Goal: Use online tool/utility: Utilize a website feature to perform a specific function

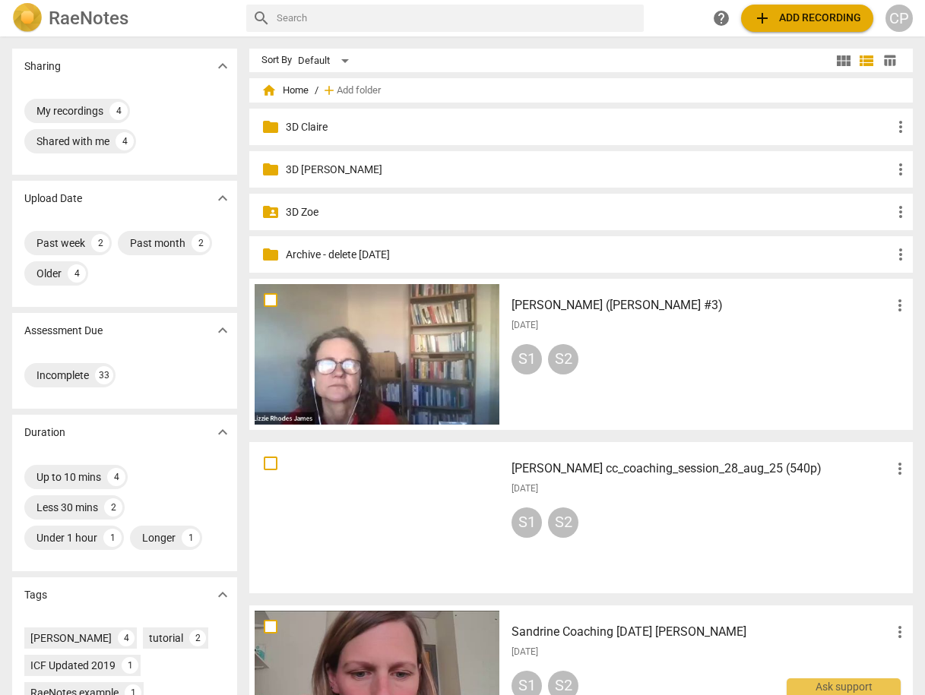
click at [303, 128] on p "3D Claire" at bounding box center [589, 127] width 606 height 16
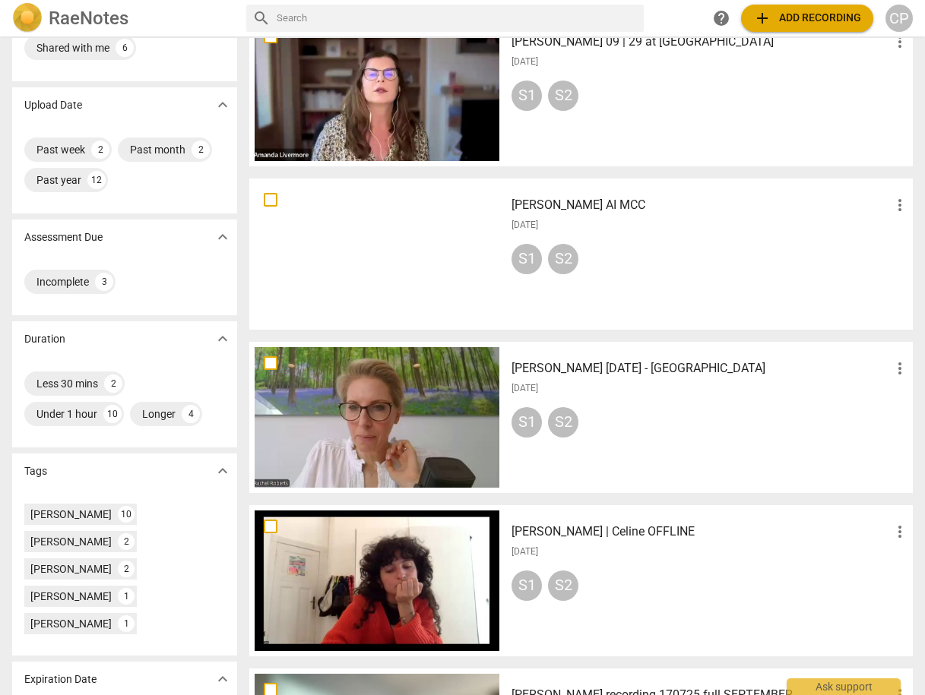
scroll to position [182, 0]
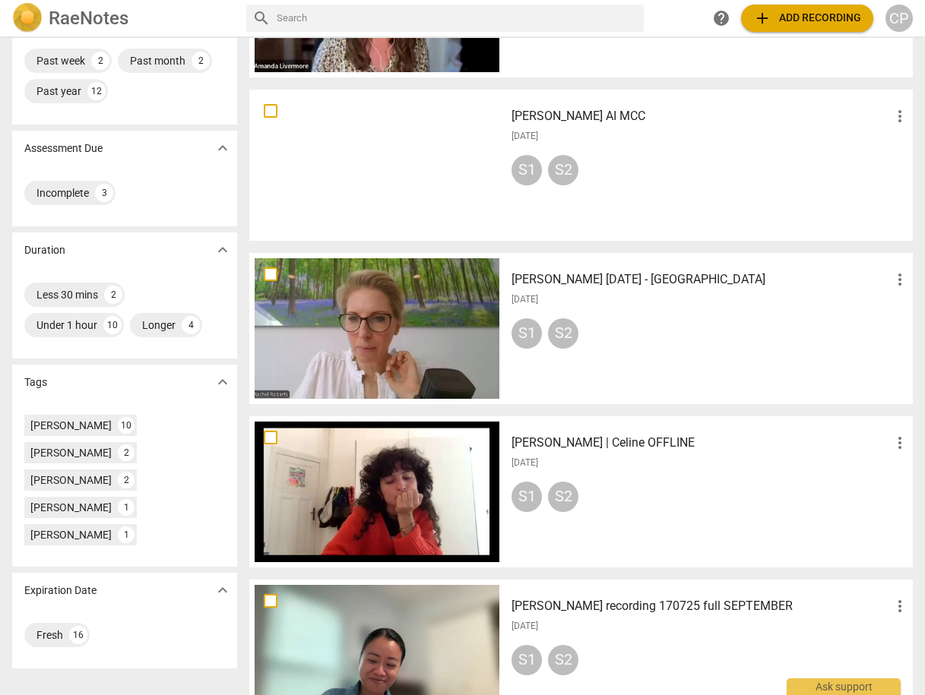
click at [585, 279] on h3 "[PERSON_NAME] [DATE] - [GEOGRAPHIC_DATA]" at bounding box center [700, 280] width 379 height 18
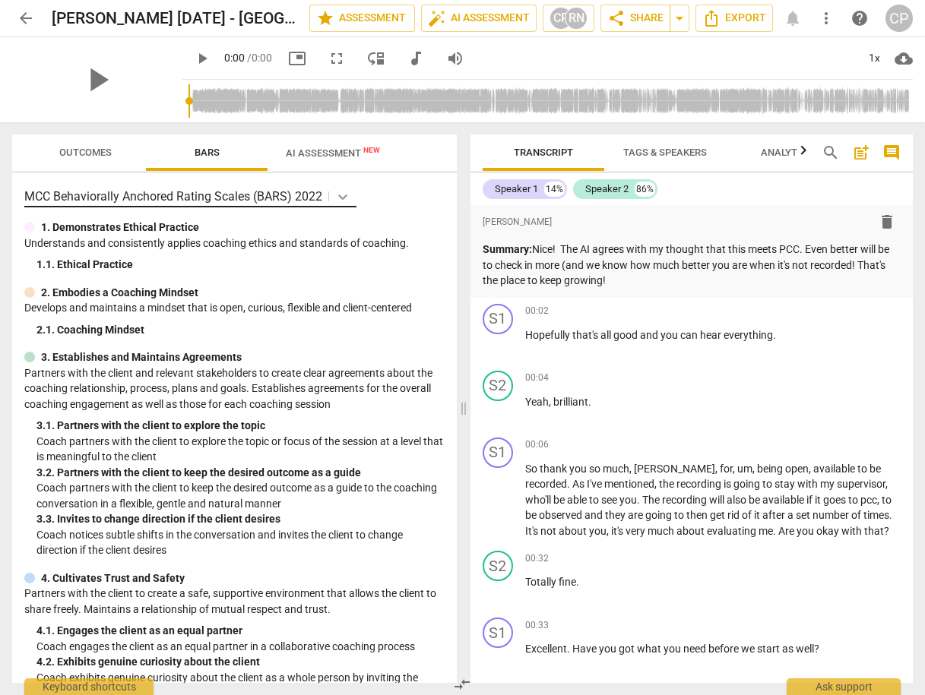
click at [340, 198] on icon at bounding box center [342, 197] width 9 height 5
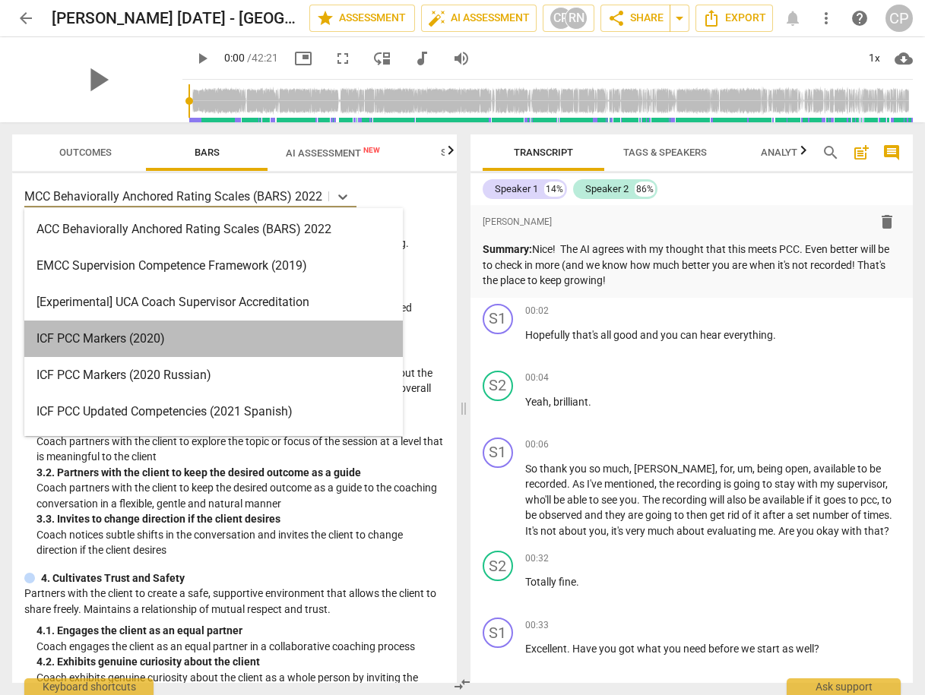
click at [199, 338] on div "ICF PCC Markers (2020)" at bounding box center [213, 339] width 378 height 36
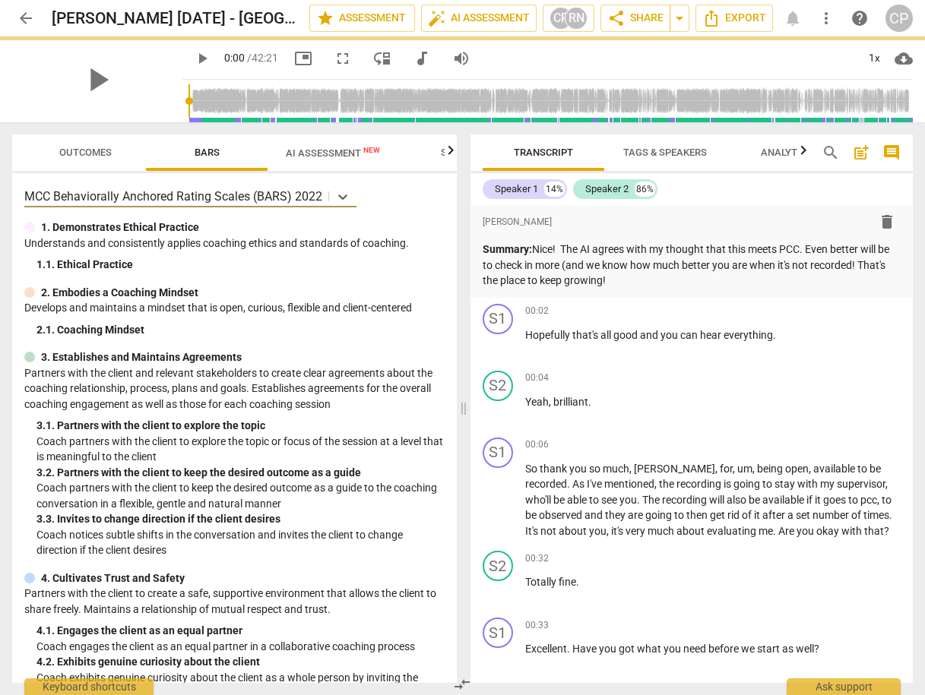
click at [312, 152] on span "AI Assessment New" at bounding box center [333, 152] width 94 height 11
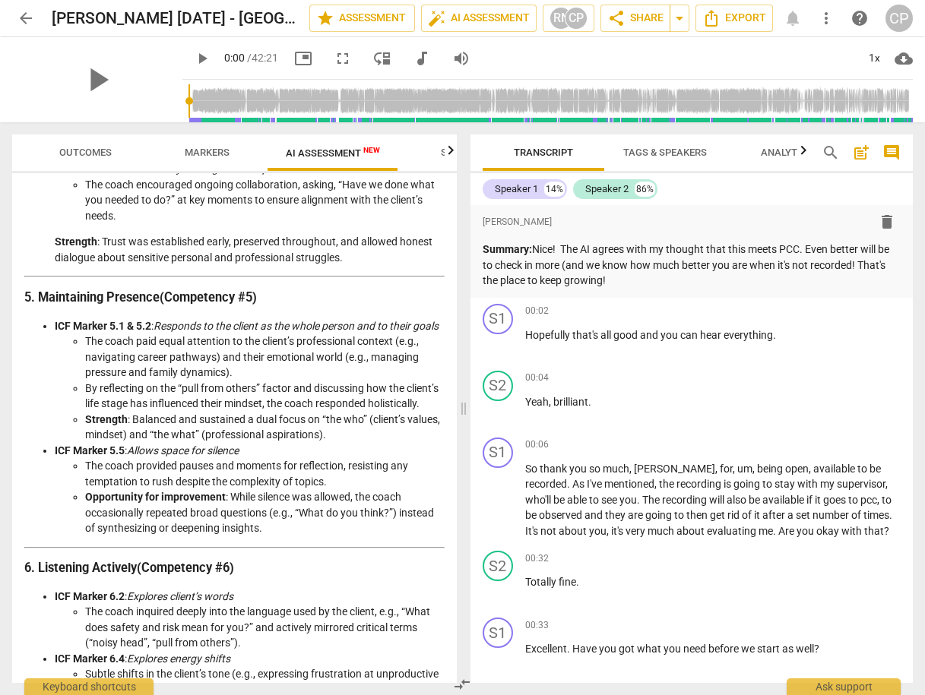
scroll to position [1270, 0]
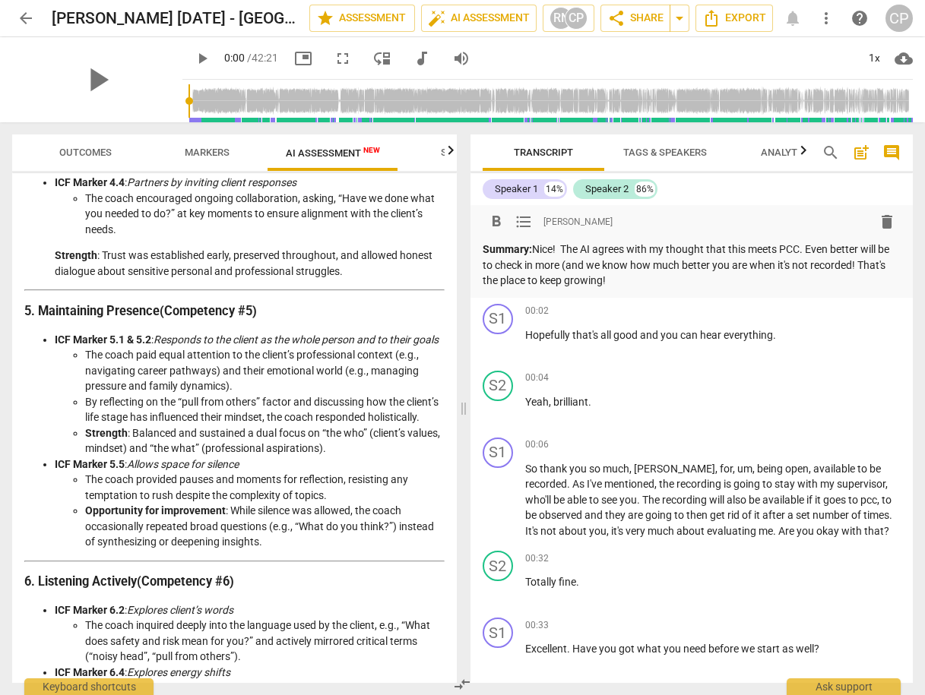
click at [871, 263] on p "Summary: Nice! The AI agrees with my thought that this meets PCC. Even better w…" at bounding box center [692, 265] width 419 height 47
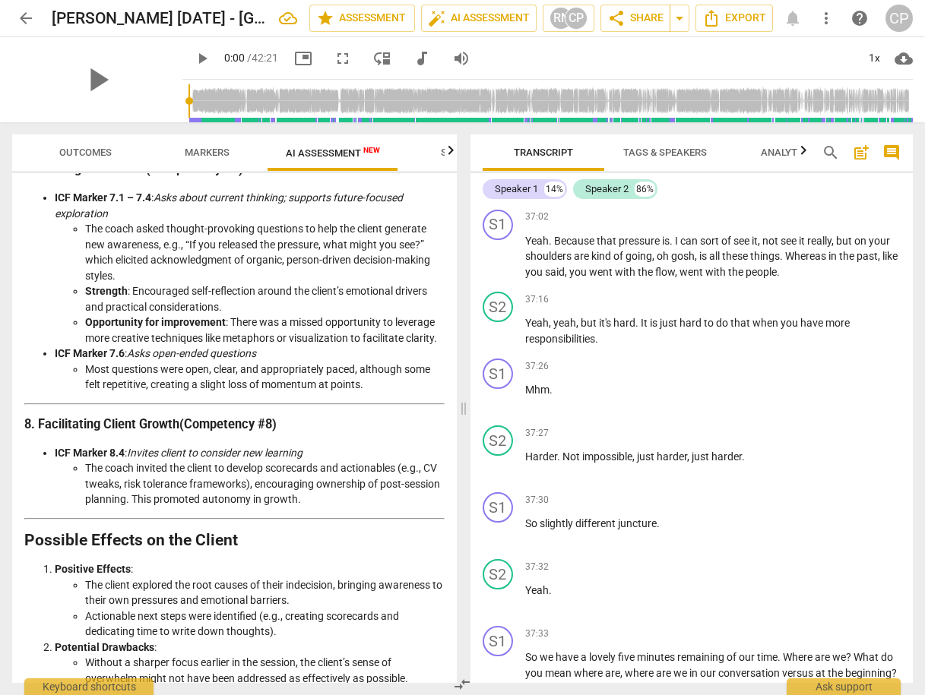
scroll to position [2425, 0]
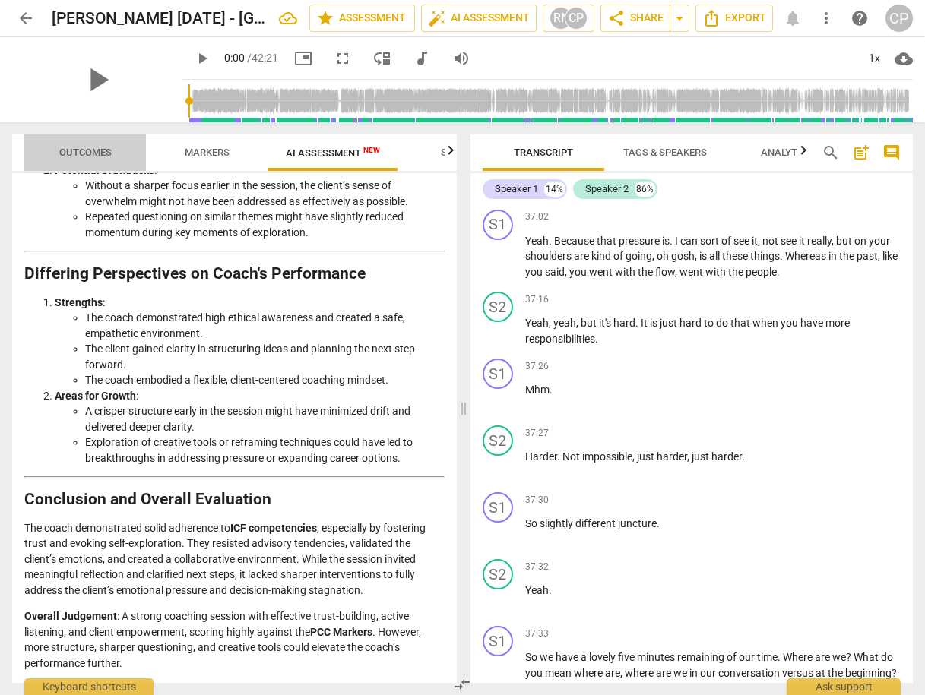
click at [68, 154] on span "Outcomes" at bounding box center [85, 152] width 52 height 11
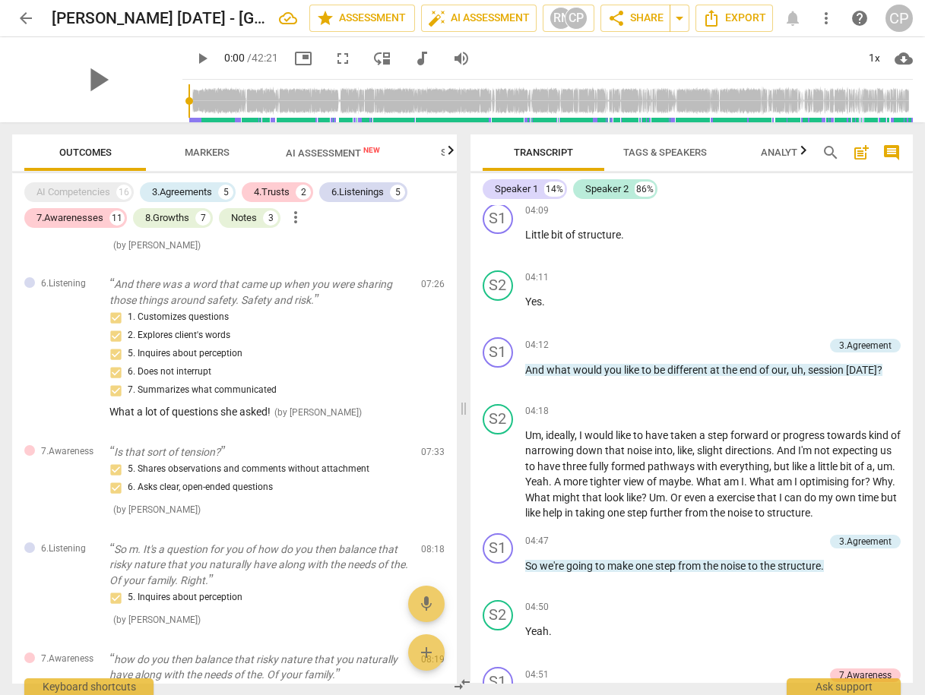
scroll to position [0, 0]
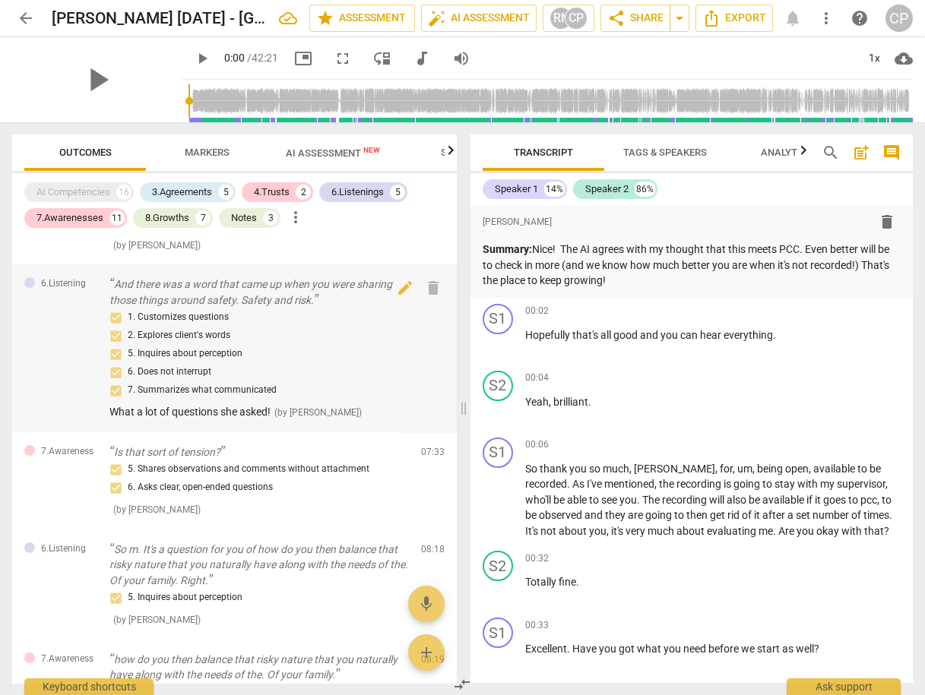
click at [296, 356] on div "1. Customizes questions 2. Explores client's words 5. Inquires about perception…" at bounding box center [258, 353] width 299 height 91
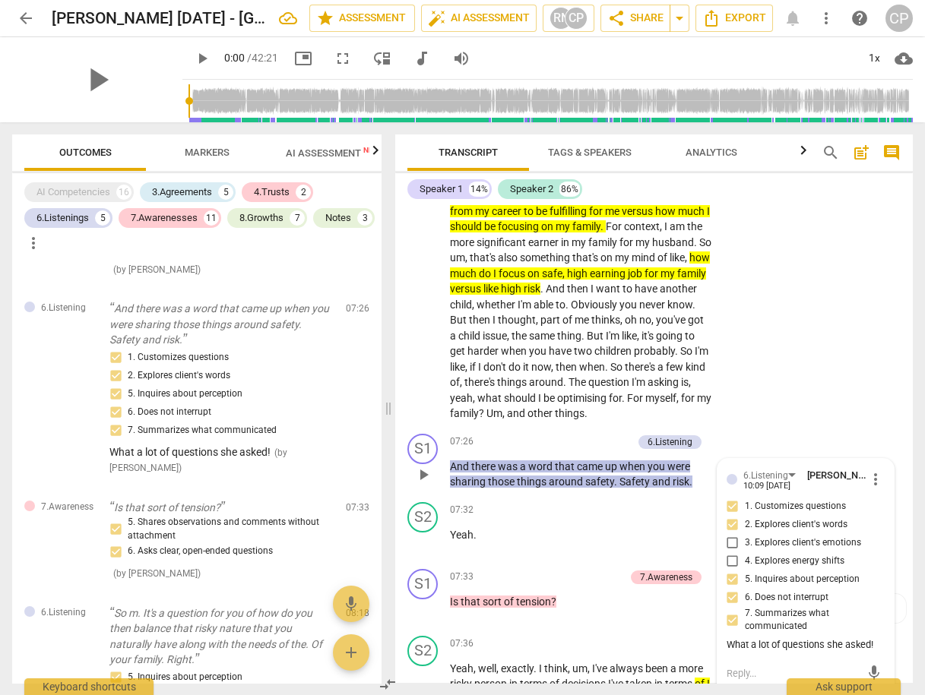
scroll to position [3425, 0]
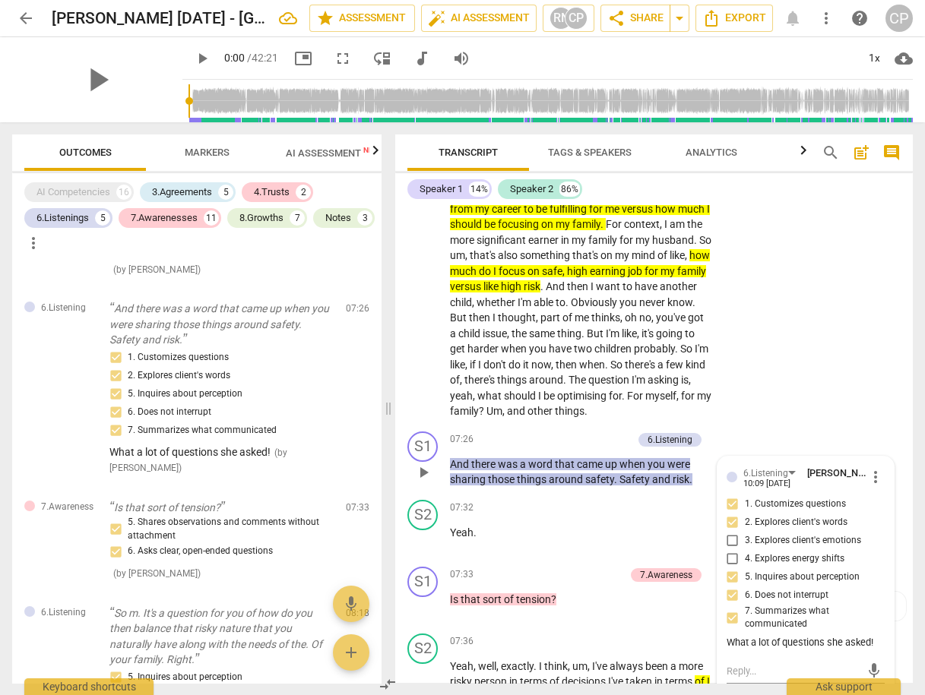
click at [760, 395] on div "S2 play_arrow pause 05:09 + Add competency keyboard_arrow_right No , I don't th…" at bounding box center [653, 49] width 517 height 754
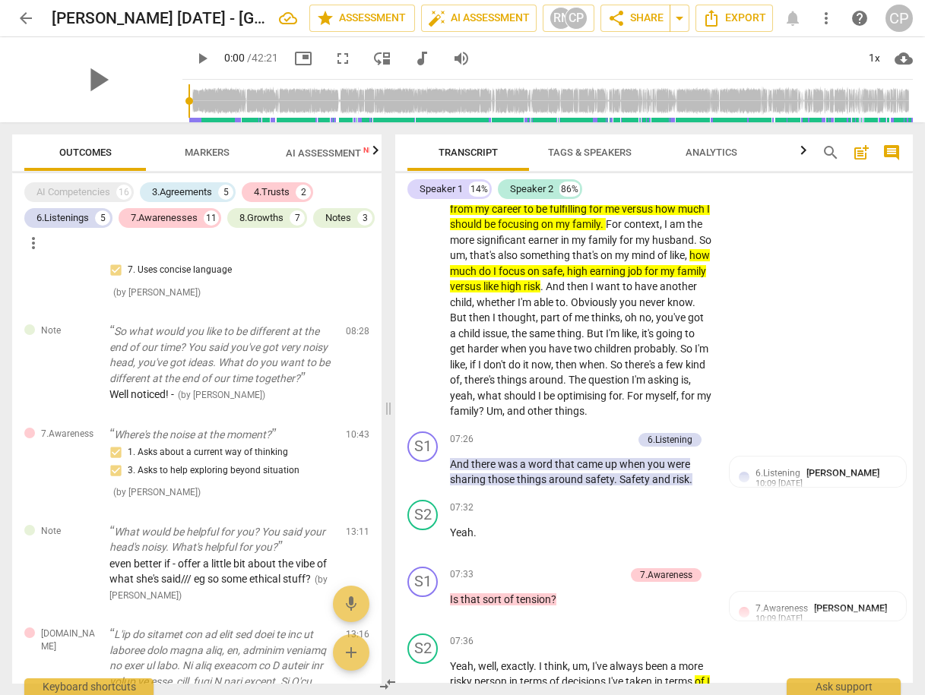
scroll to position [1551, 0]
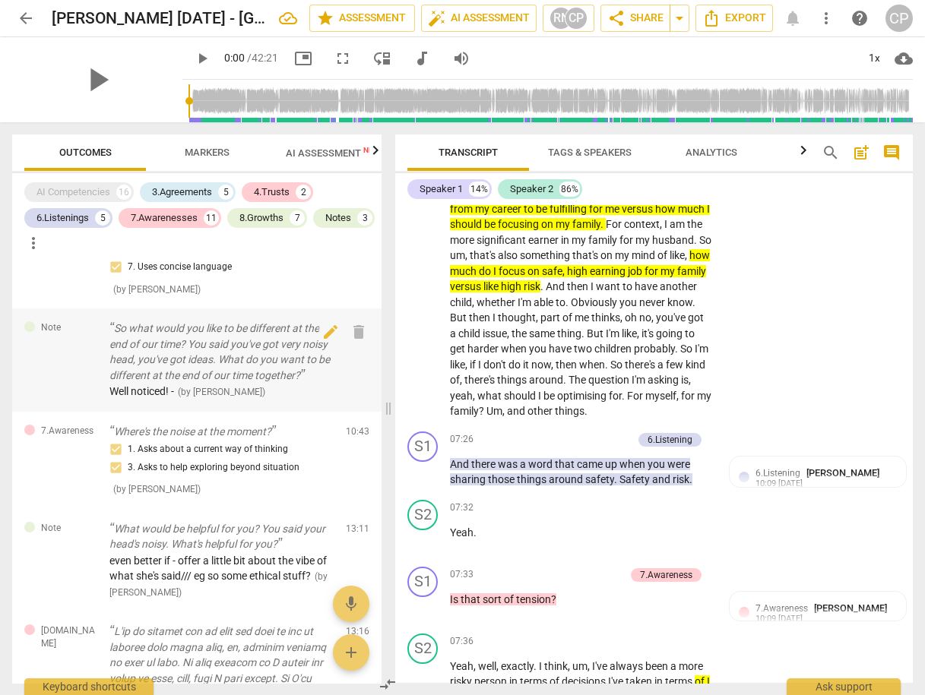
click at [207, 369] on p "So what would you like to be different at the end of our time? You said you've …" at bounding box center [221, 352] width 224 height 62
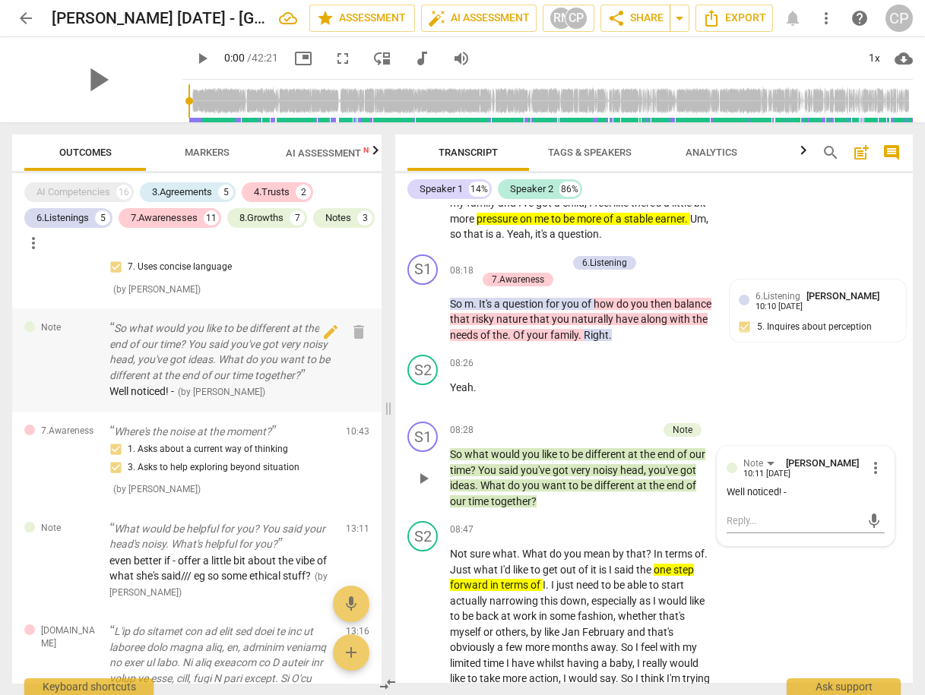
scroll to position [4031, 0]
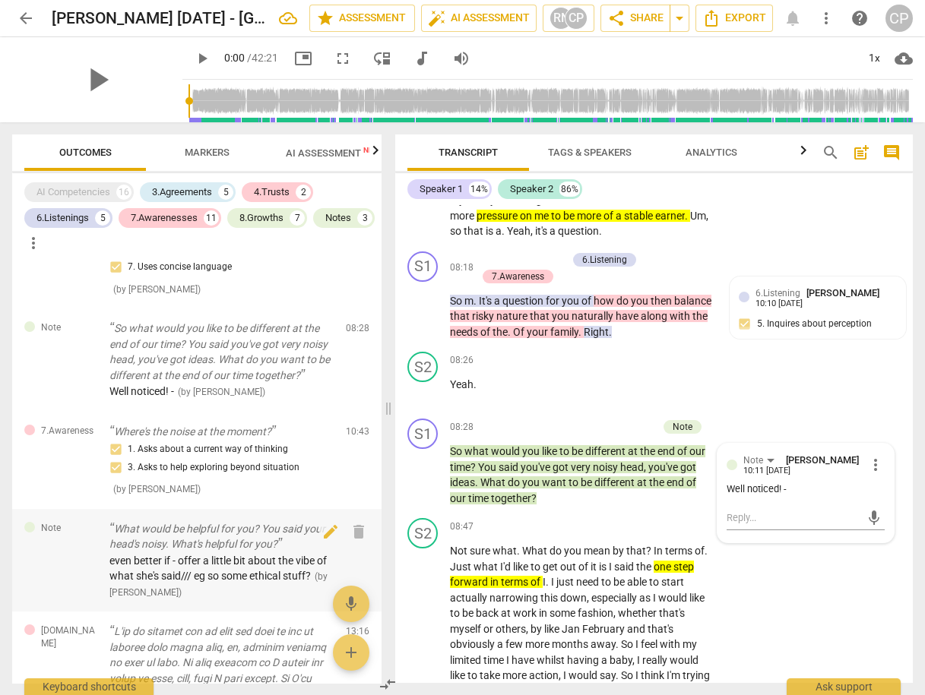
click at [266, 564] on span "even better if - offer a little bit about the vibe of what she's said/// eg so …" at bounding box center [217, 569] width 217 height 28
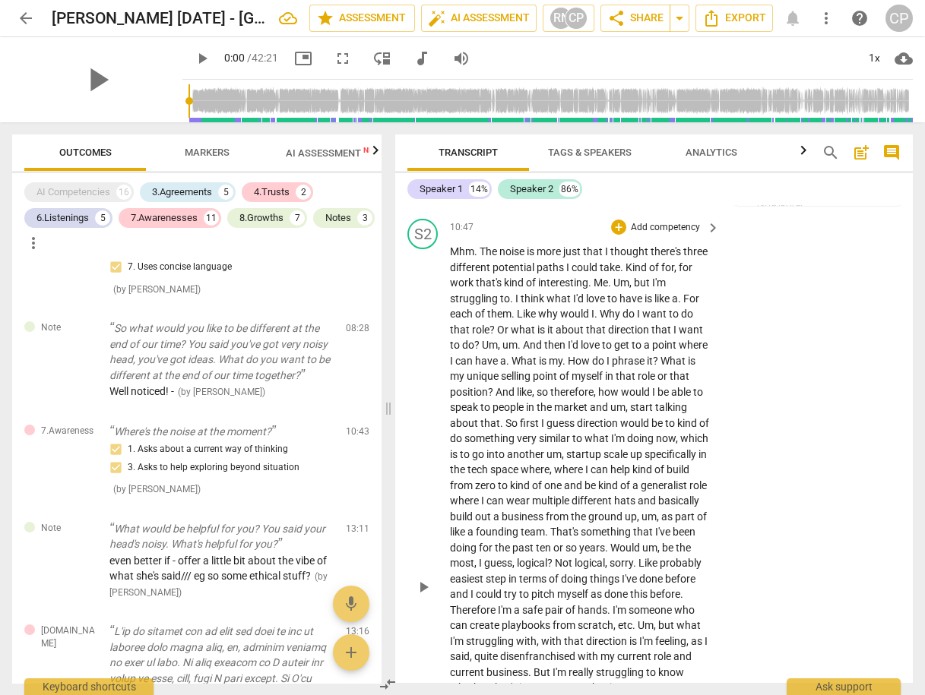
scroll to position [5553, 0]
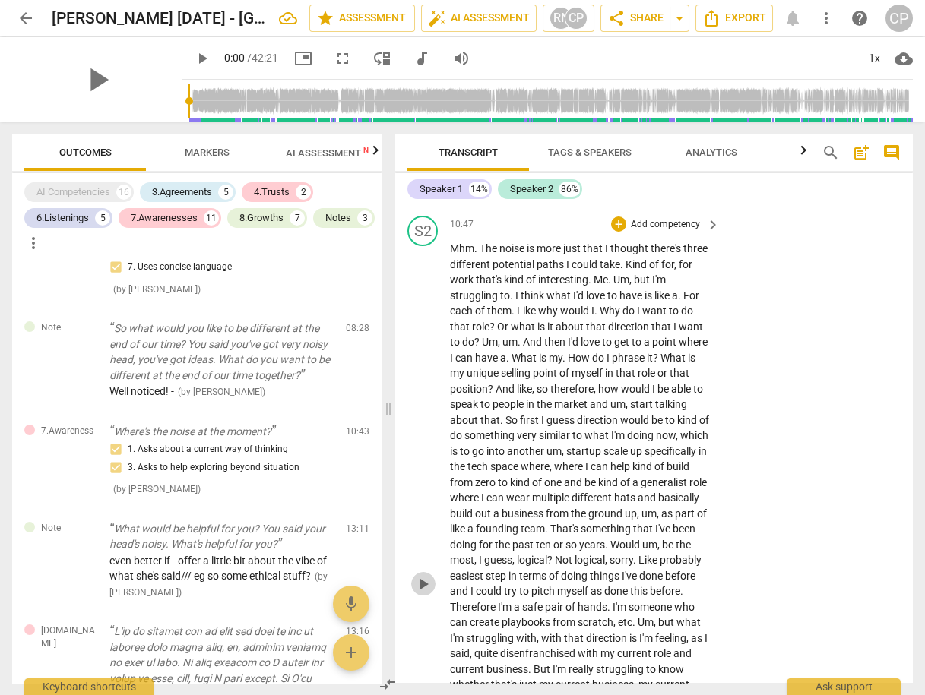
click at [427, 593] on span "play_arrow" at bounding box center [423, 584] width 18 height 18
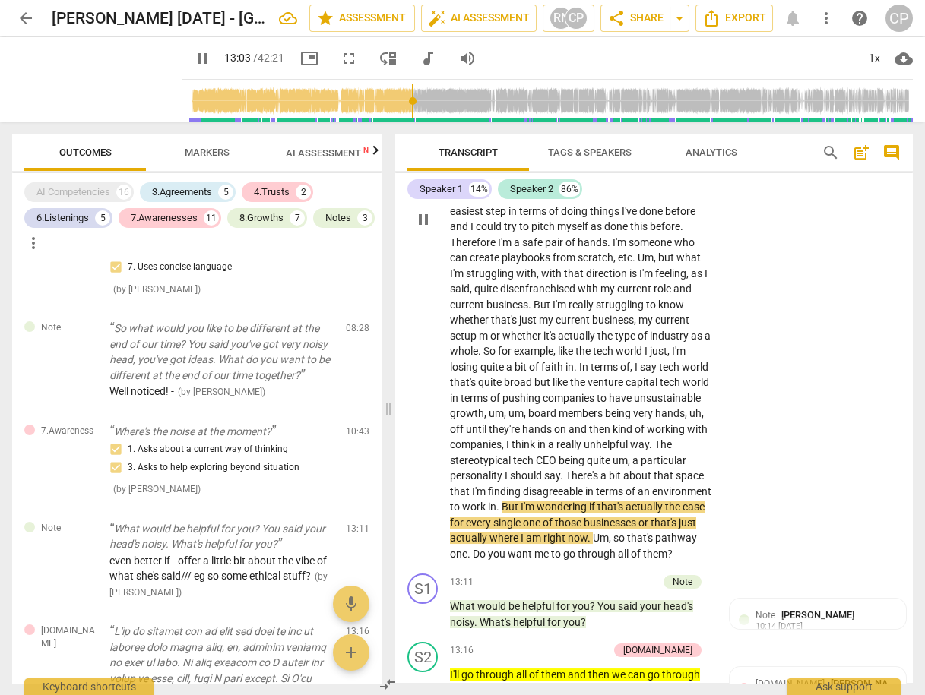
scroll to position [5857, 0]
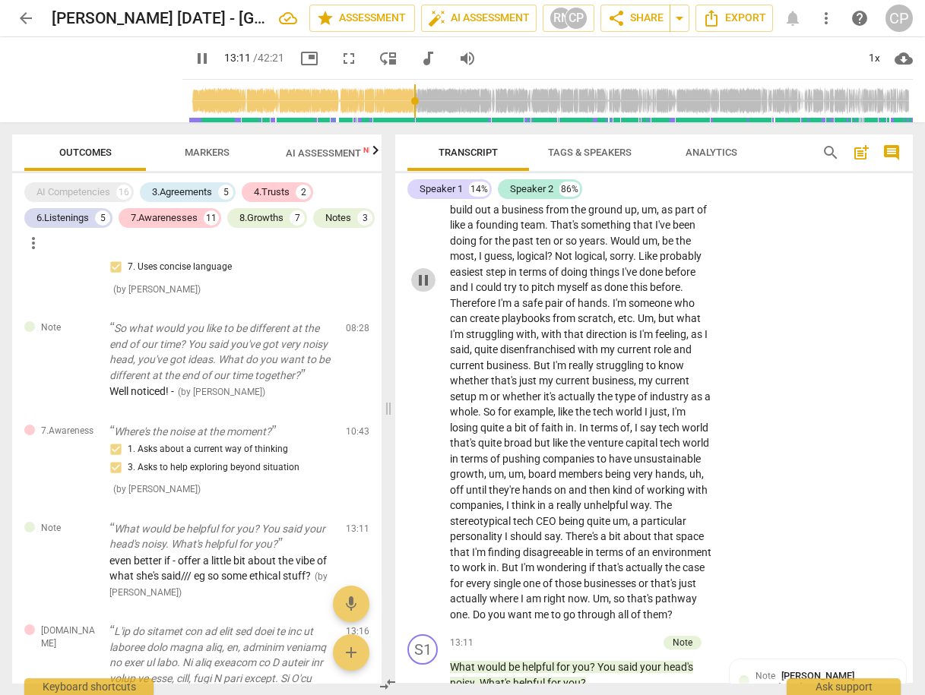
click at [420, 290] on span "pause" at bounding box center [423, 280] width 18 height 18
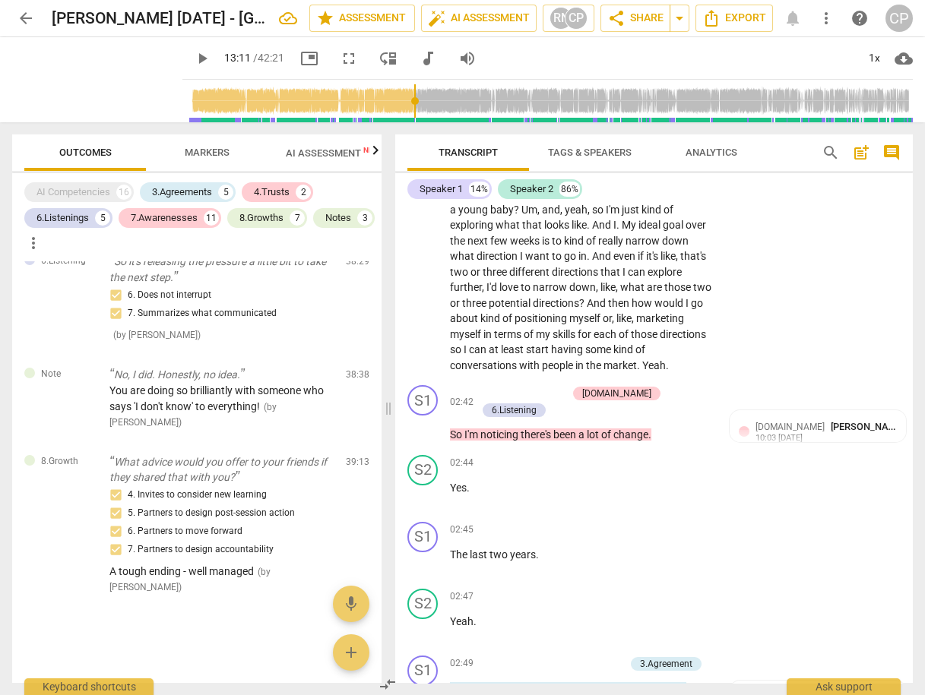
scroll to position [0, 0]
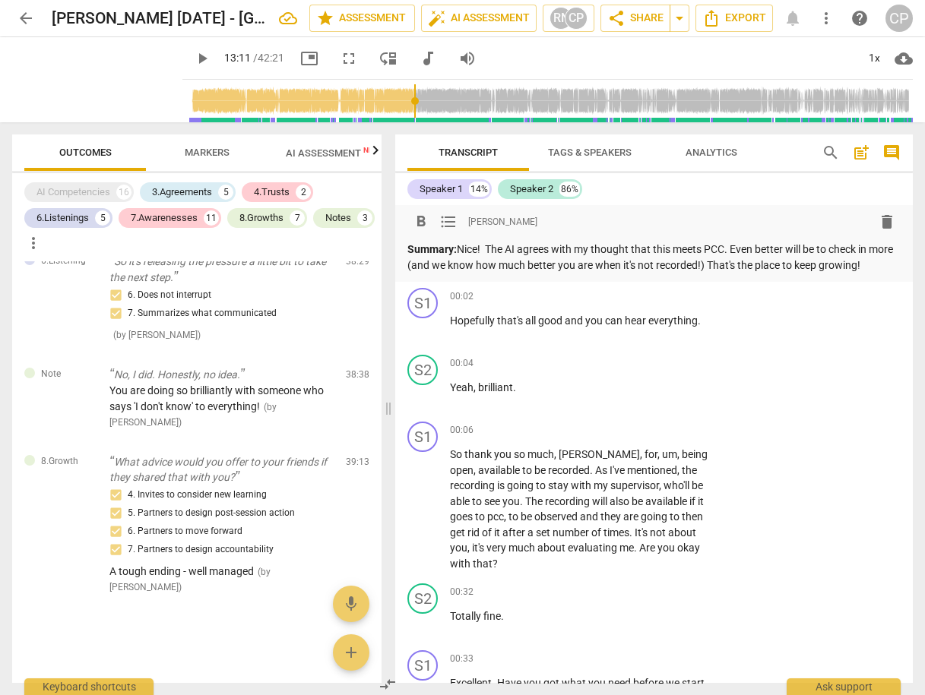
click at [889, 265] on p "Summary: Nice! The AI agrees with my thought that this meets PCC. Even better w…" at bounding box center [653, 257] width 493 height 31
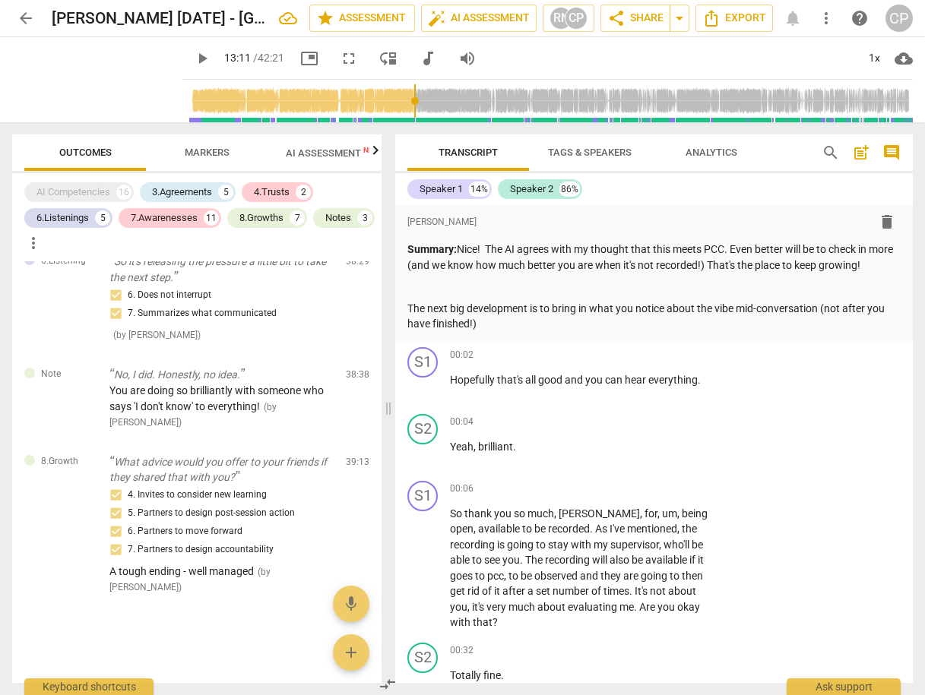
type input "792"
click at [24, 14] on span "arrow_back" at bounding box center [26, 18] width 18 height 18
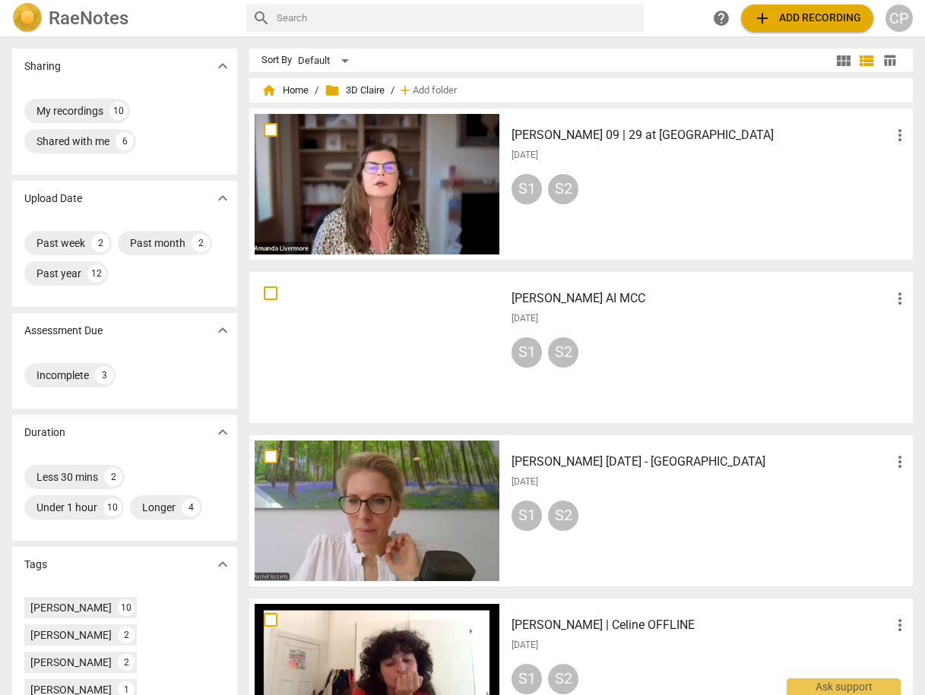
click at [374, 94] on span "folder 3D Claire" at bounding box center [354, 90] width 60 height 15
click at [372, 90] on span "folder 3D Claire" at bounding box center [354, 90] width 60 height 15
click at [359, 85] on span "folder 3D Claire" at bounding box center [354, 90] width 60 height 15
click at [356, 89] on span "folder 3D Claire" at bounding box center [354, 90] width 60 height 15
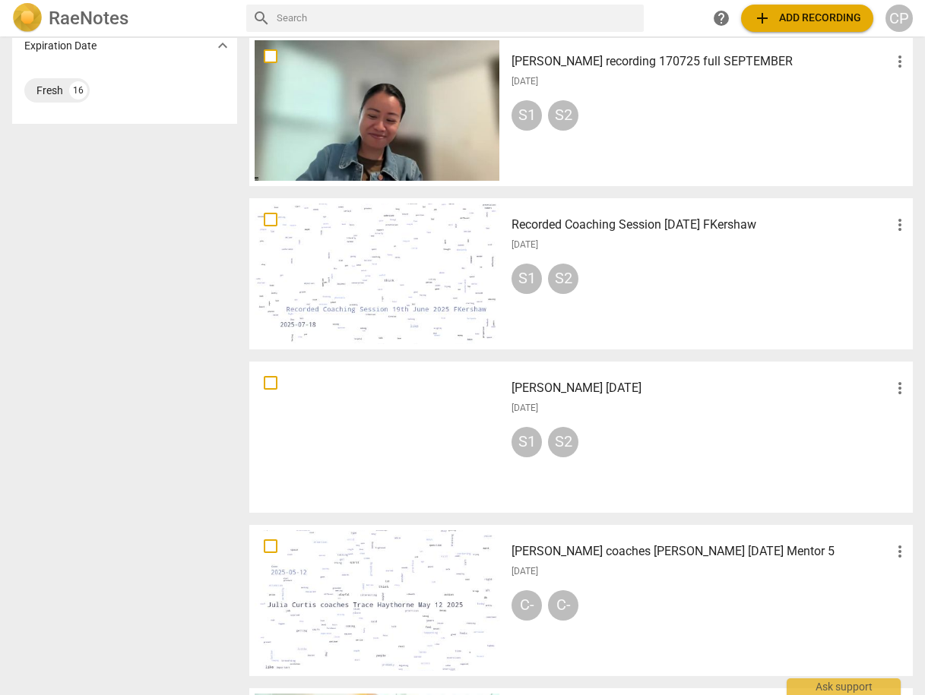
scroll to position [729, 0]
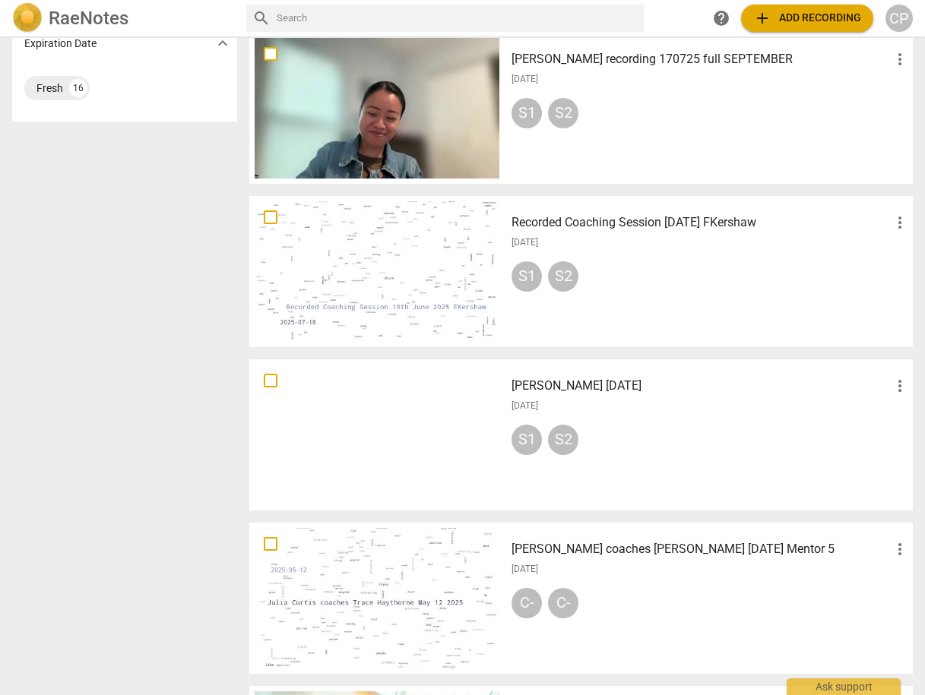
click at [568, 224] on h3 "Recorded Coaching Session [DATE] FKershaw" at bounding box center [700, 223] width 379 height 18
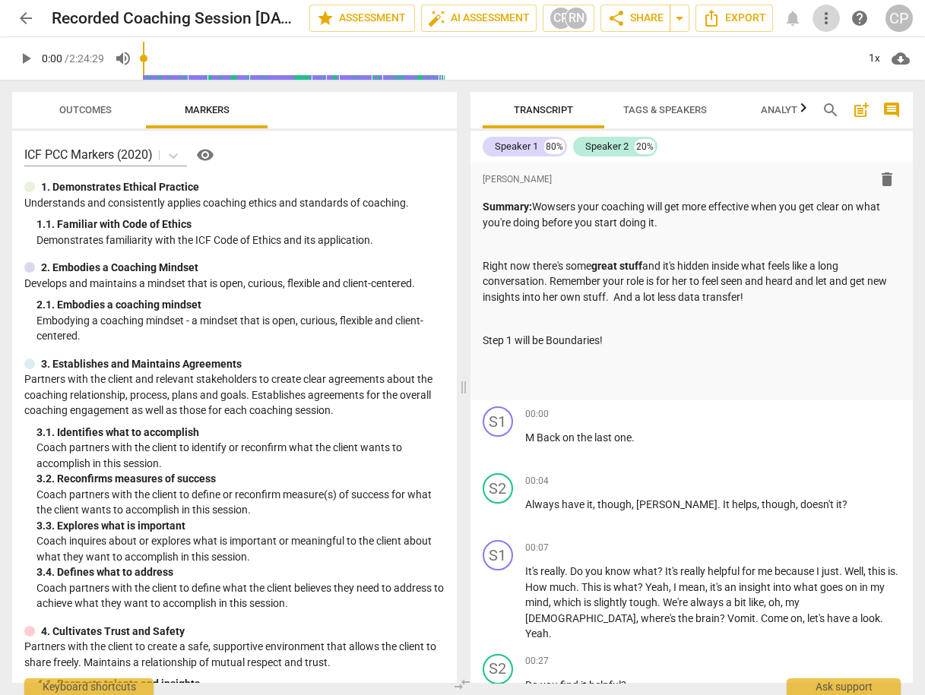
click at [827, 16] on span "more_vert" at bounding box center [826, 18] width 18 height 18
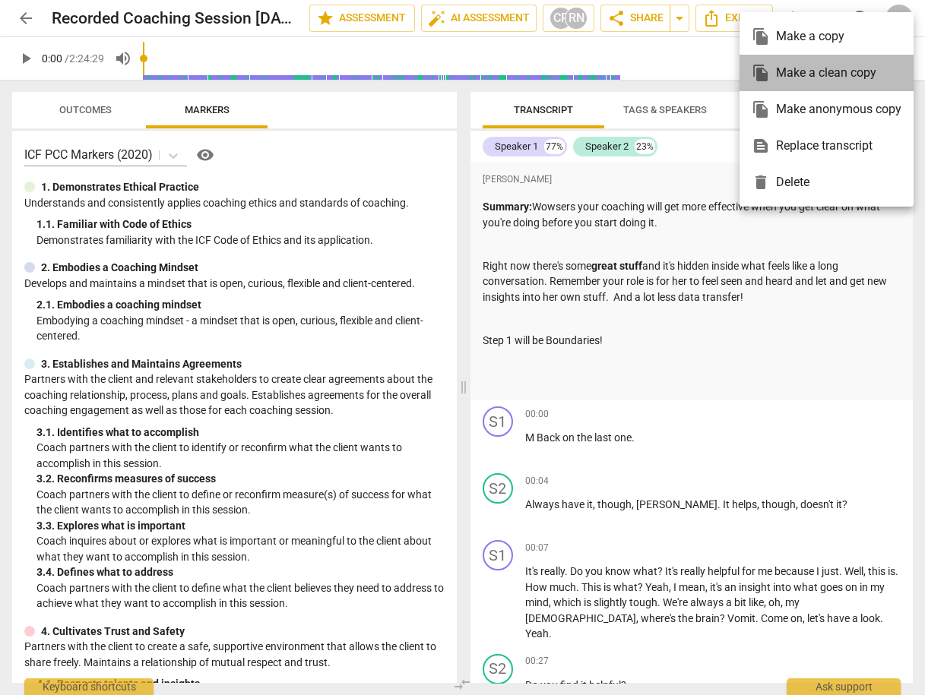
click at [815, 73] on div "file_copy Make a clean copy" at bounding box center [826, 73] width 150 height 36
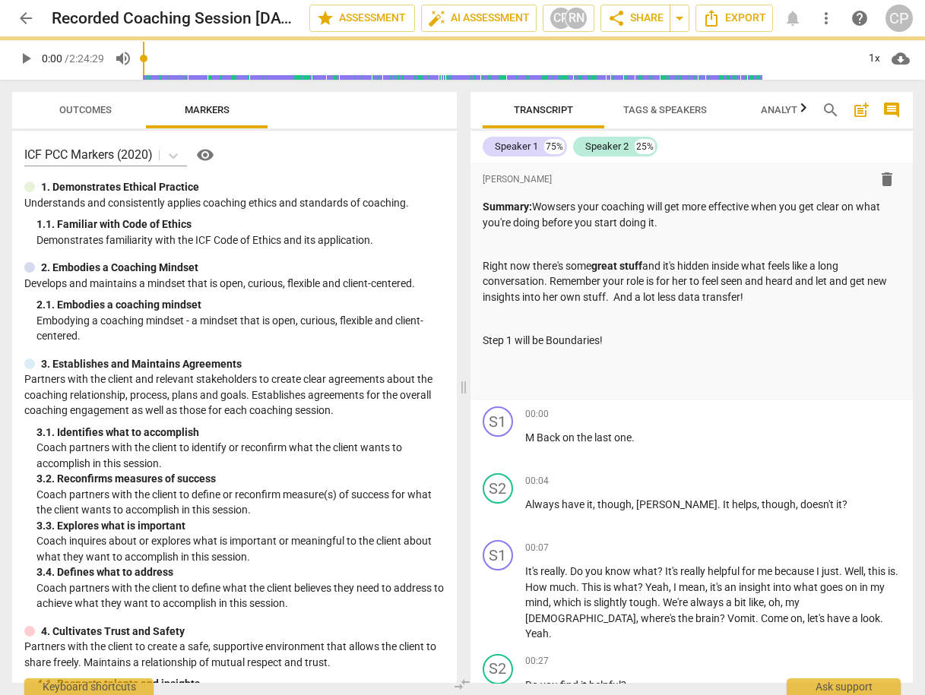
click at [606, 165] on div "format_bold format_list_bulleted [PERSON_NAME] delete Summary: Wowsers your coa…" at bounding box center [691, 282] width 443 height 238
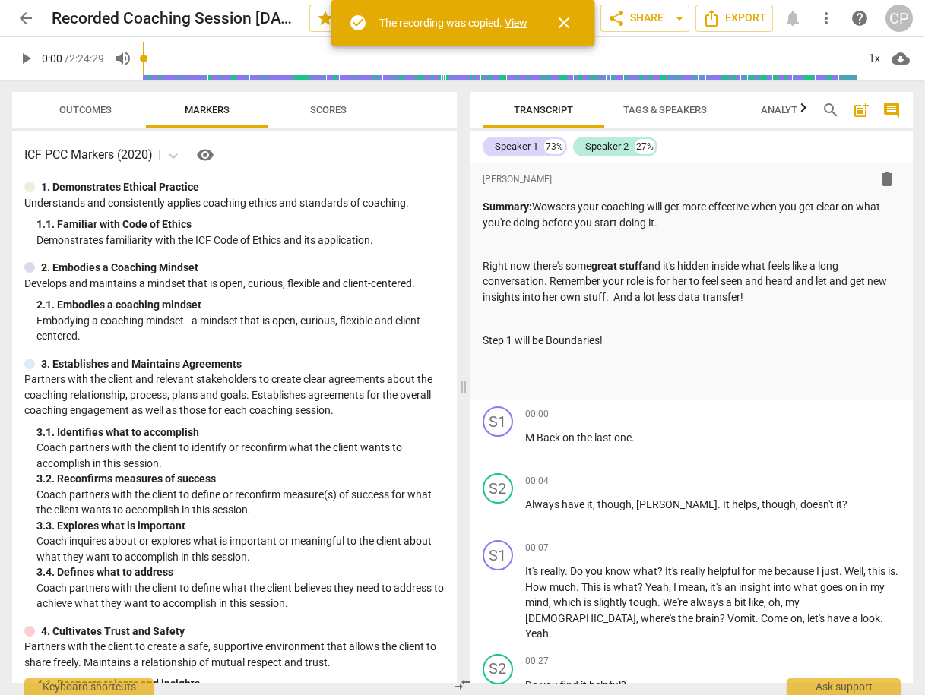
click at [517, 21] on link "View" at bounding box center [516, 23] width 23 height 12
click at [515, 25] on link "View" at bounding box center [516, 23] width 23 height 12
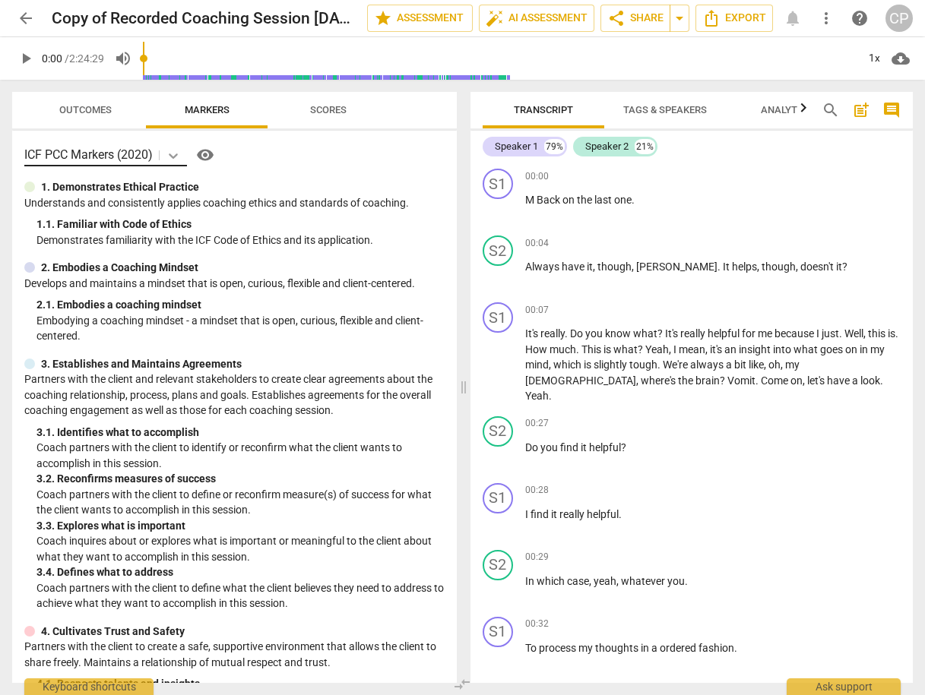
click at [180, 159] on icon at bounding box center [173, 155] width 15 height 15
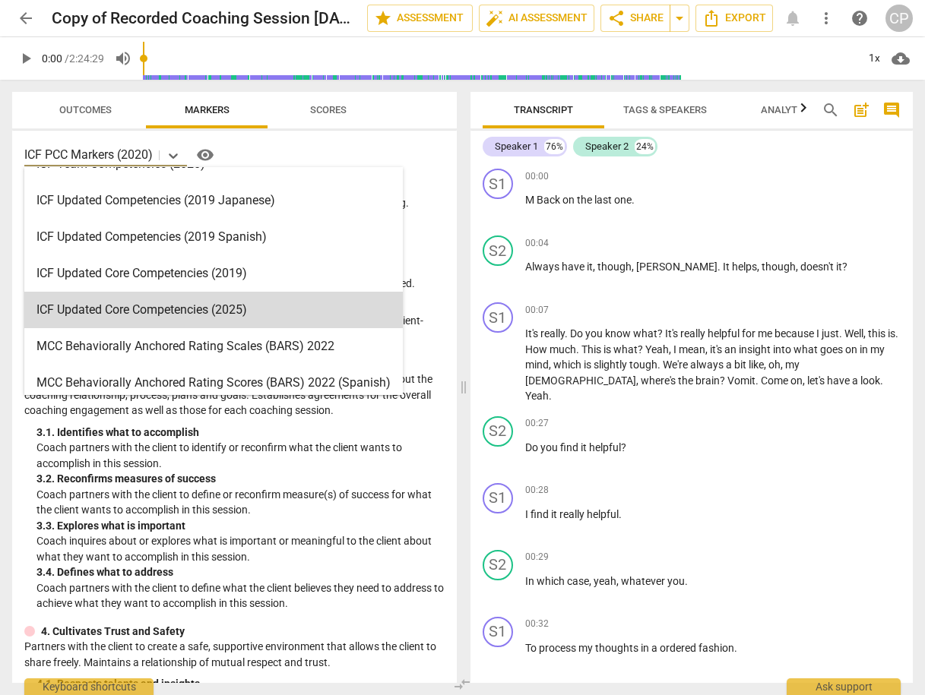
scroll to position [365, 0]
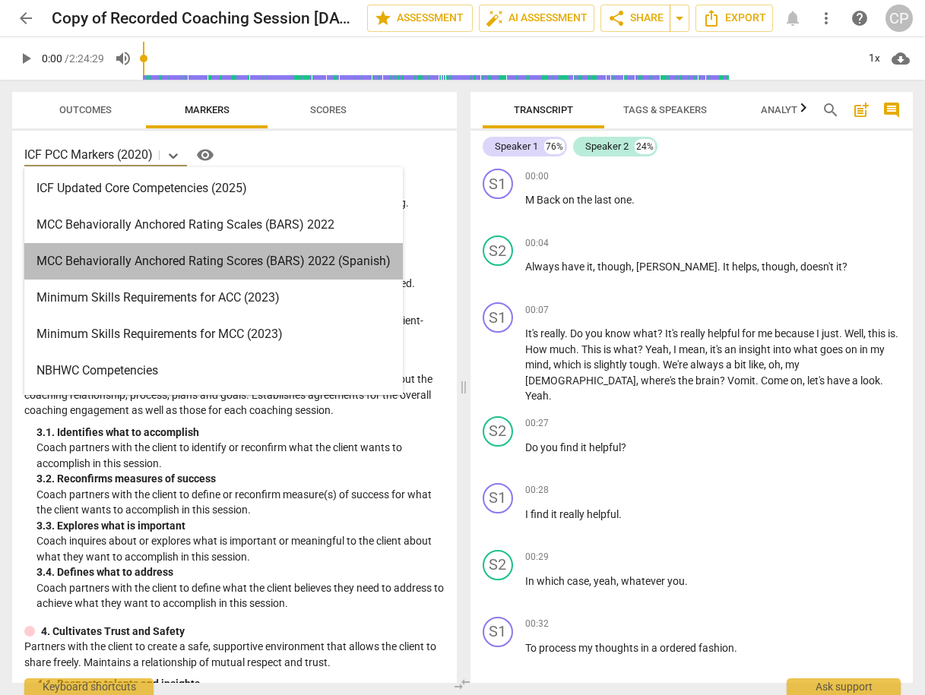
click at [155, 264] on div "MCC Behaviorally Anchored Rating Scores (BARS) 2022 (Spanish)" at bounding box center [213, 261] width 378 height 36
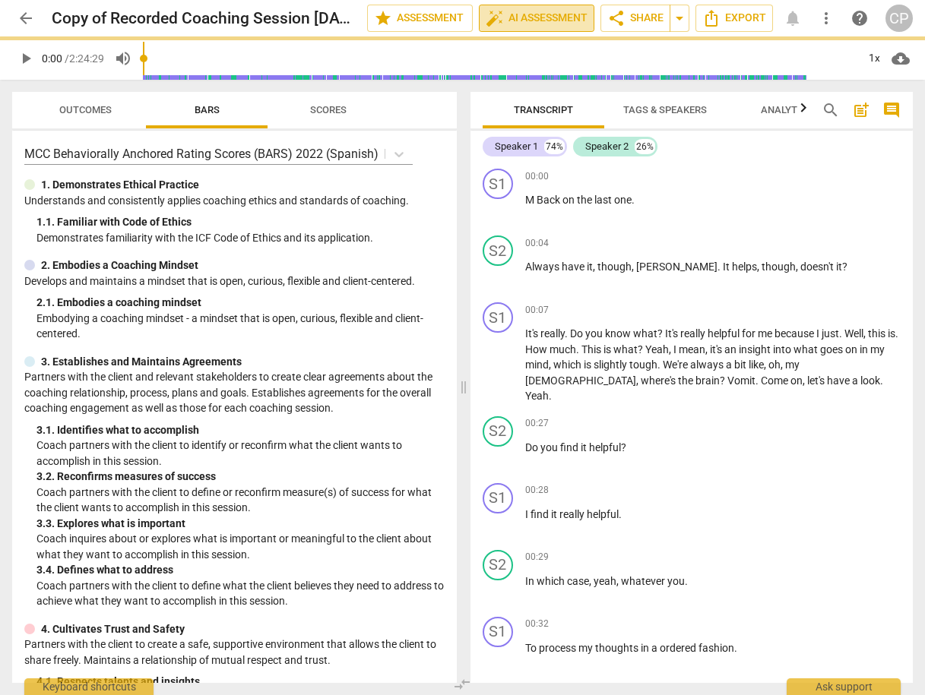
click at [524, 12] on span "auto_fix_high AI Assessment" at bounding box center [537, 18] width 102 height 18
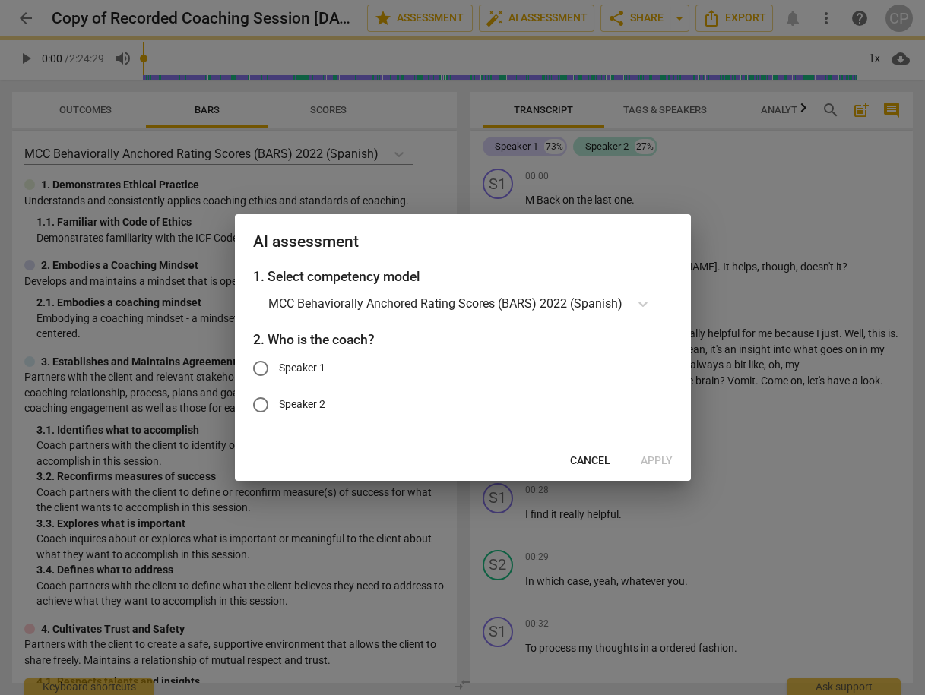
click at [589, 457] on span "Cancel" at bounding box center [590, 461] width 40 height 15
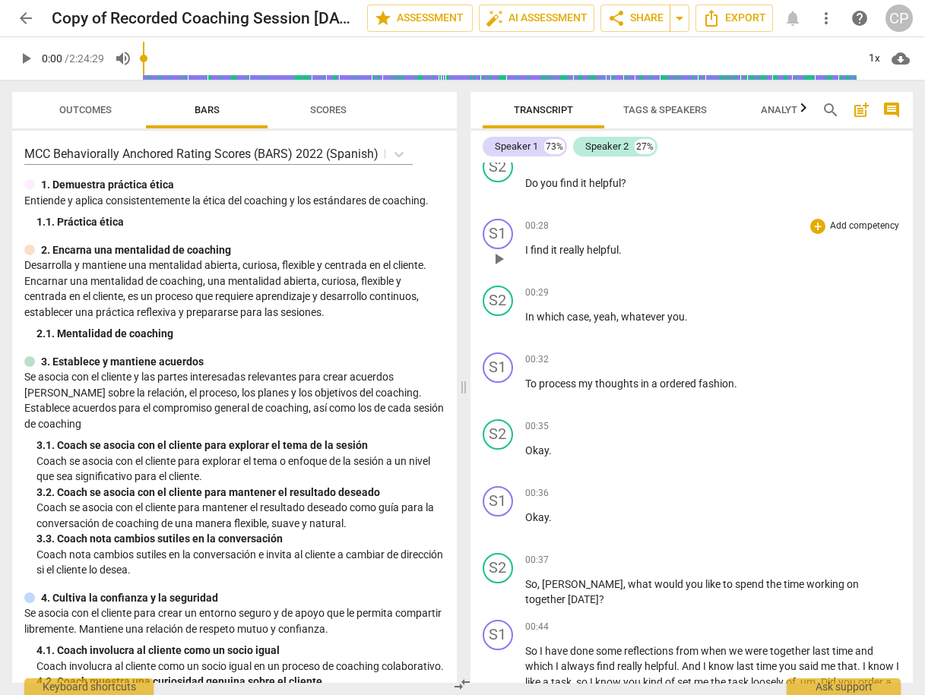
scroll to position [304, 0]
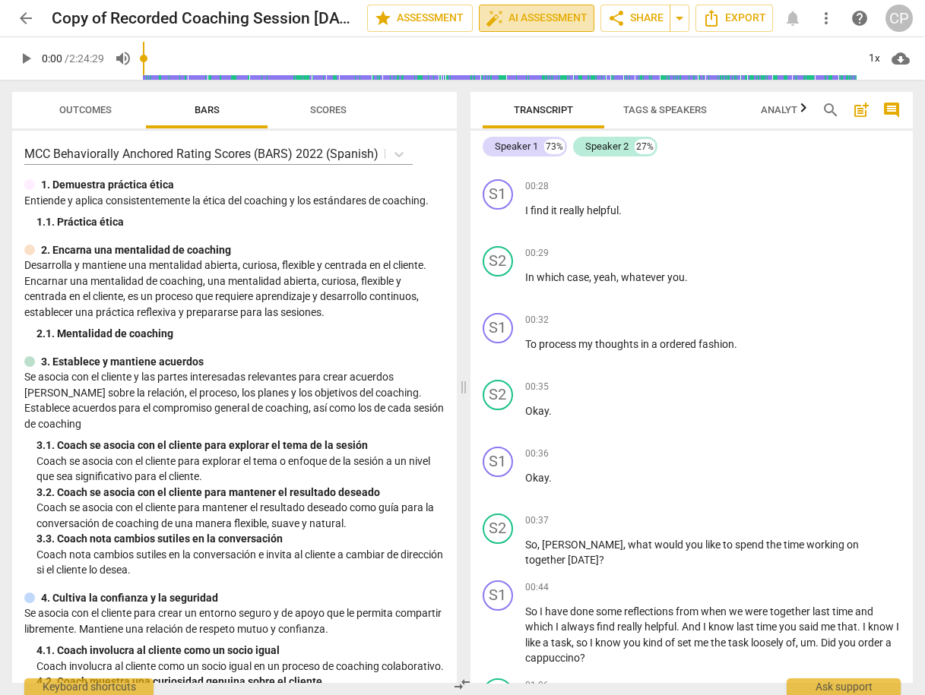
click at [519, 21] on span "auto_fix_high AI Assessment" at bounding box center [537, 18] width 102 height 18
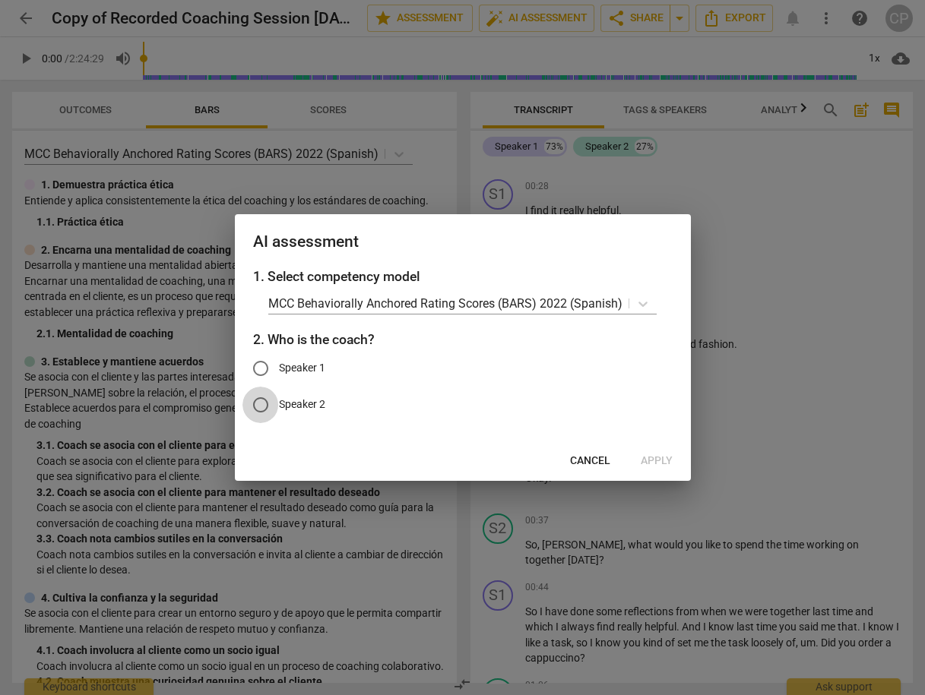
click at [267, 408] on input "Speaker 2" at bounding box center [260, 405] width 36 height 36
radio input "true"
click at [665, 466] on span "Apply" at bounding box center [657, 461] width 32 height 15
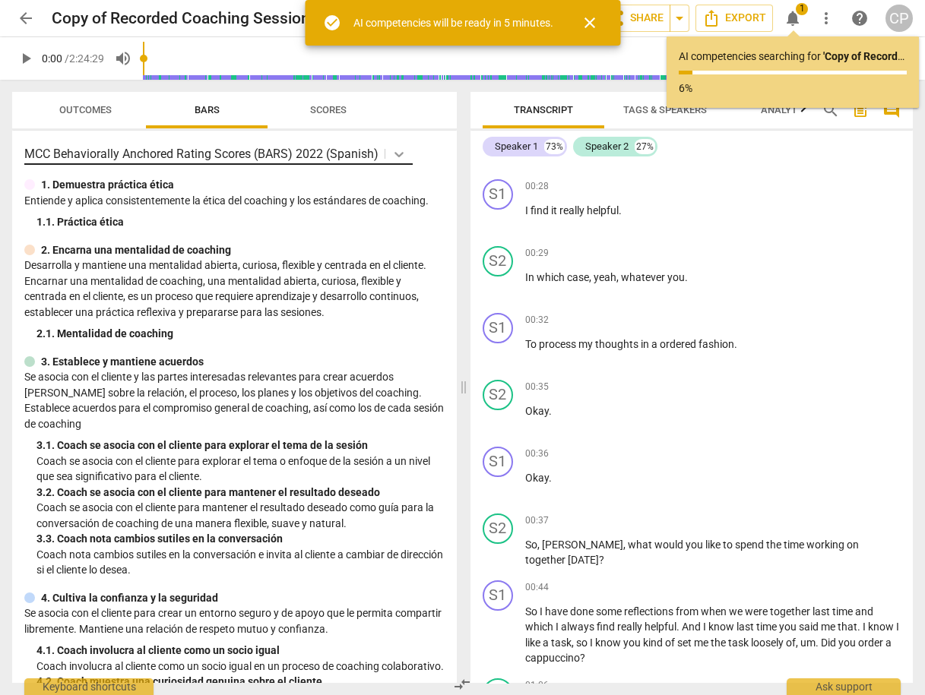
click at [397, 153] on icon at bounding box center [398, 154] width 15 height 15
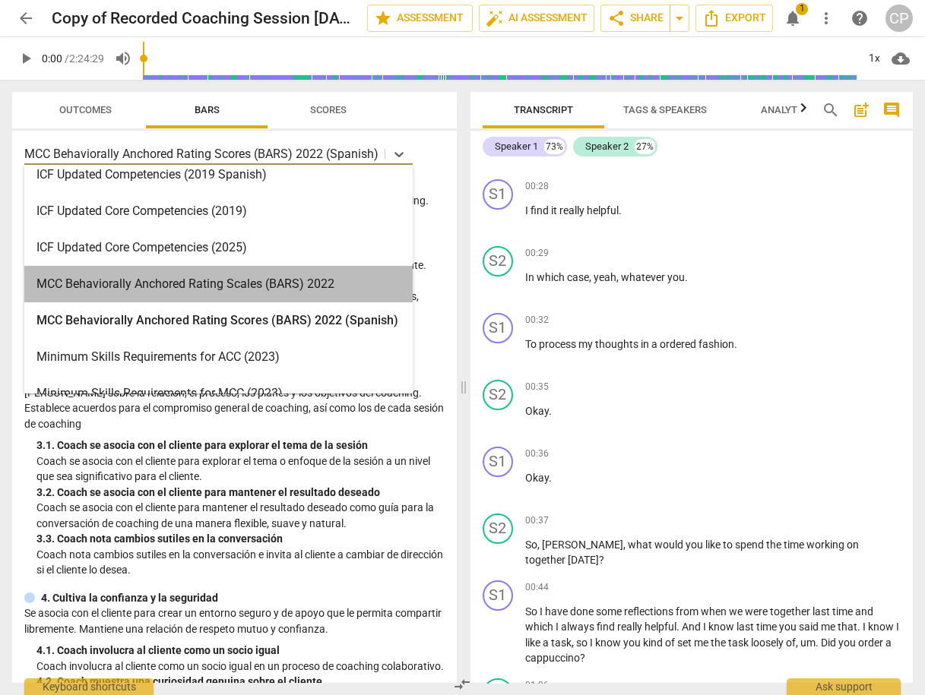
click at [253, 284] on div "MCC Behaviorally Anchored Rating Scales (BARS) 2022" at bounding box center [218, 284] width 388 height 36
